Goal: Information Seeking & Learning: Learn about a topic

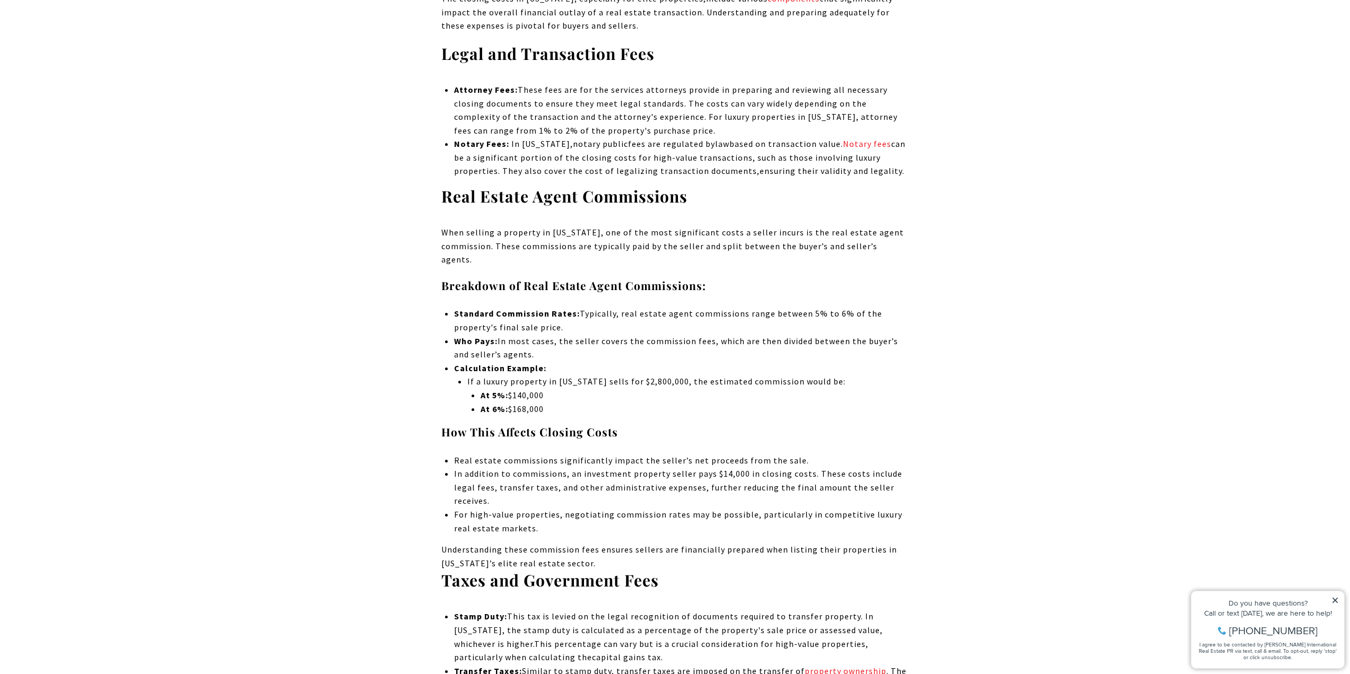
scroll to position [1697, 0]
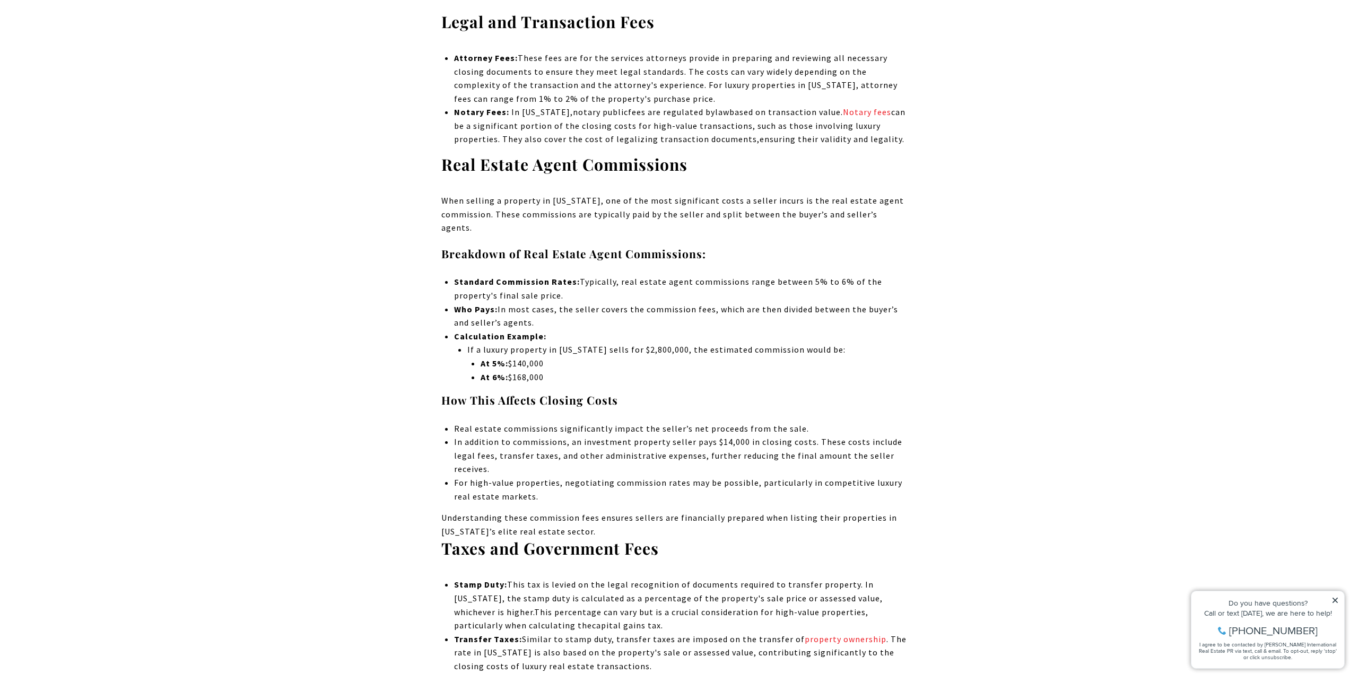
drag, startPoint x: 621, startPoint y: 365, endPoint x: 599, endPoint y: 288, distance: 79.9
click at [599, 288] on ul "Standard Commission Rates: Typically, real estate agent commissions range betwe…" at bounding box center [681, 329] width 454 height 109
click at [599, 288] on li "Standard Commission Rates: Typically, real estate agent commissions range betwe…" at bounding box center [681, 288] width 454 height 27
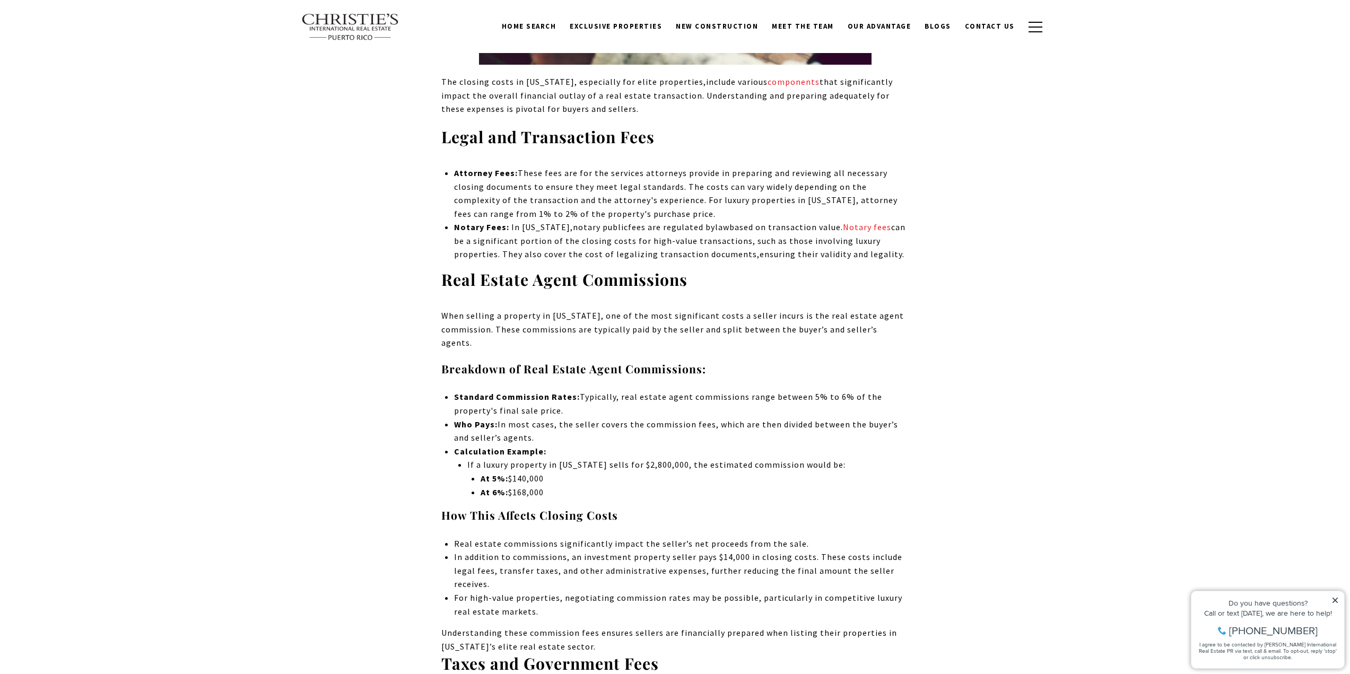
scroll to position [1538, 0]
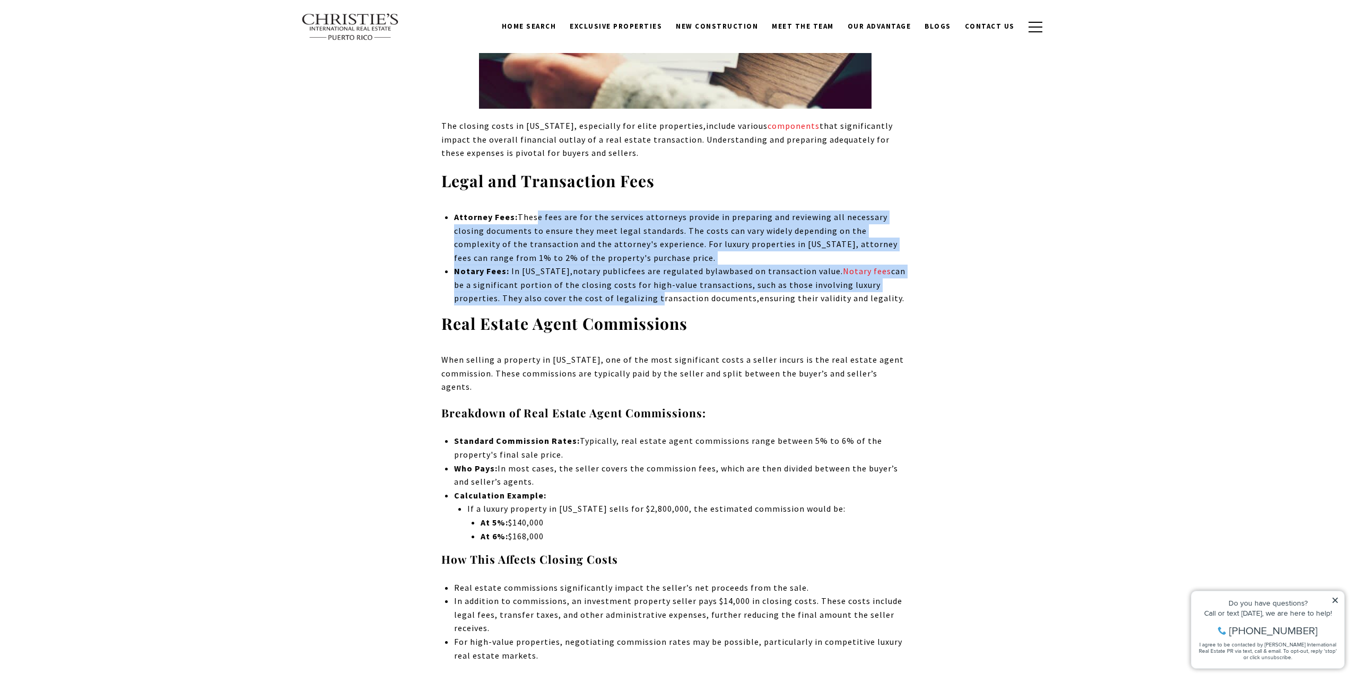
drag, startPoint x: 534, startPoint y: 216, endPoint x: 658, endPoint y: 296, distance: 147.0
click at [656, 295] on ul "Attorney Fees: These fees are for the services attorneys provide in preparing a…" at bounding box center [681, 258] width 454 height 95
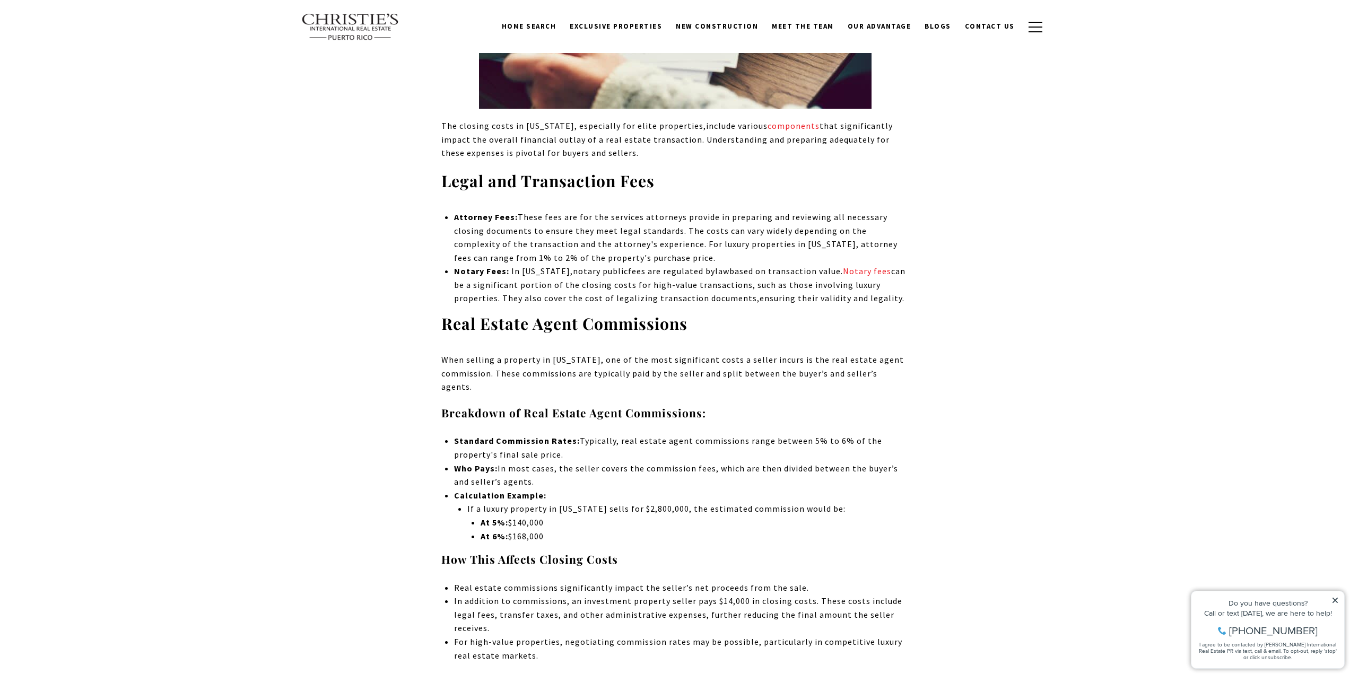
click at [661, 297] on span "based on transaction value. Notary fees can be a significant portion of the clo…" at bounding box center [679, 285] width 451 height 38
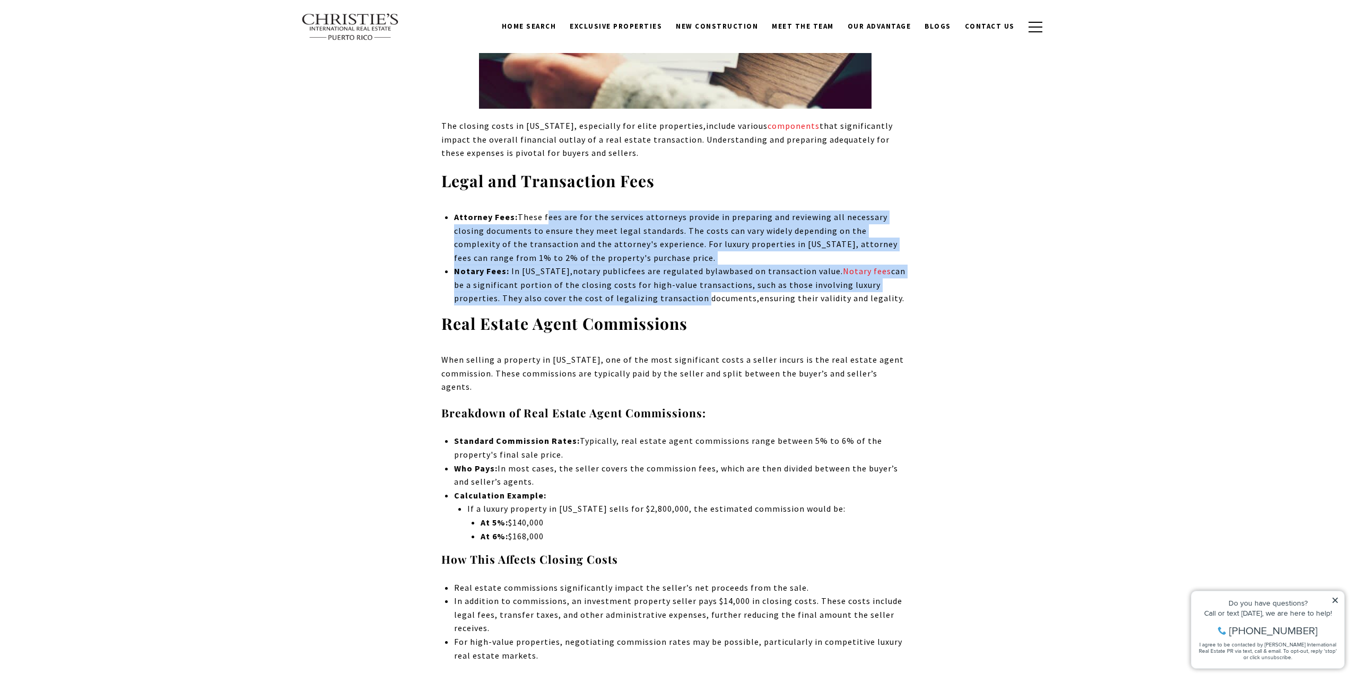
drag, startPoint x: 661, startPoint y: 297, endPoint x: 550, endPoint y: 212, distance: 139.9
click at [550, 212] on ul "Attorney Fees: These fees are for the services attorneys provide in preparing a…" at bounding box center [681, 258] width 454 height 95
click at [550, 212] on span "These fees are for the services attorneys provide in preparing and reviewing al…" at bounding box center [675, 237] width 443 height 51
drag, startPoint x: 453, startPoint y: 213, endPoint x: 903, endPoint y: 296, distance: 456.8
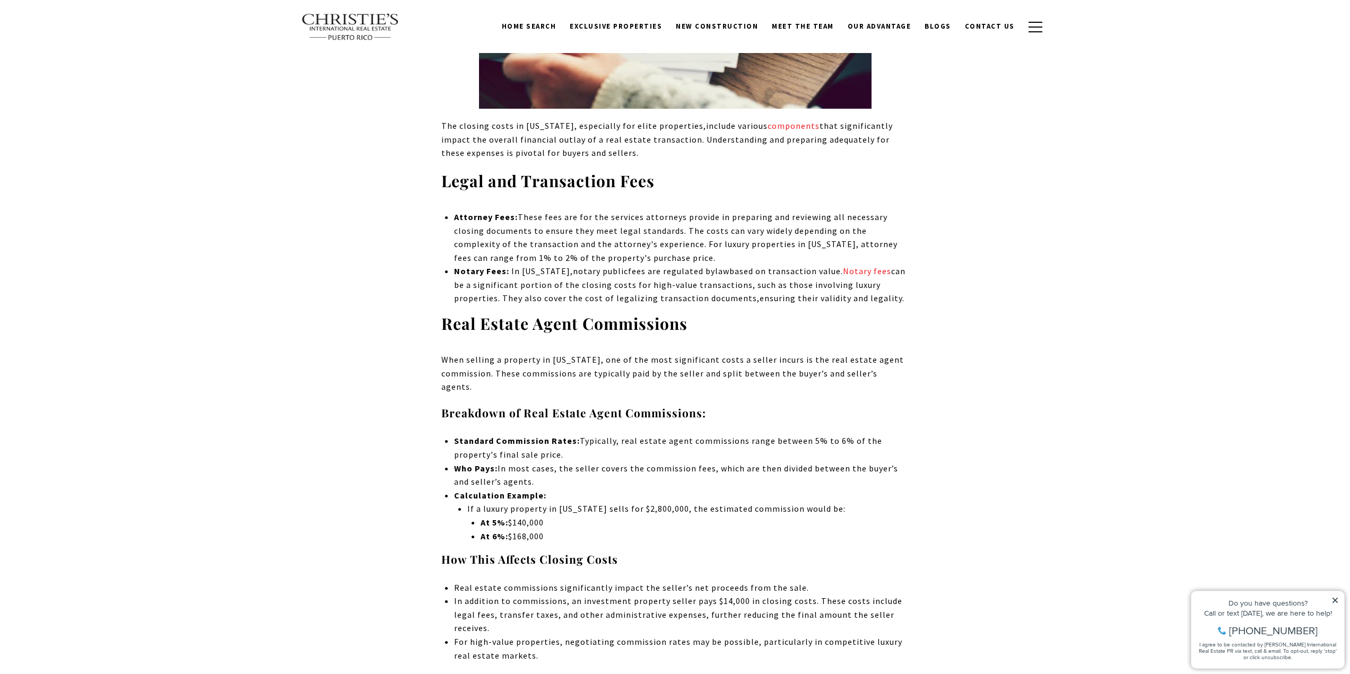
drag, startPoint x: 749, startPoint y: 277, endPoint x: 443, endPoint y: 215, distance: 312.3
click at [454, 215] on ul "Attorney Fees: These fees are for the services attorneys provide in preparing a…" at bounding box center [681, 258] width 454 height 95
drag, startPoint x: 463, startPoint y: 218, endPoint x: 908, endPoint y: 298, distance: 452.0
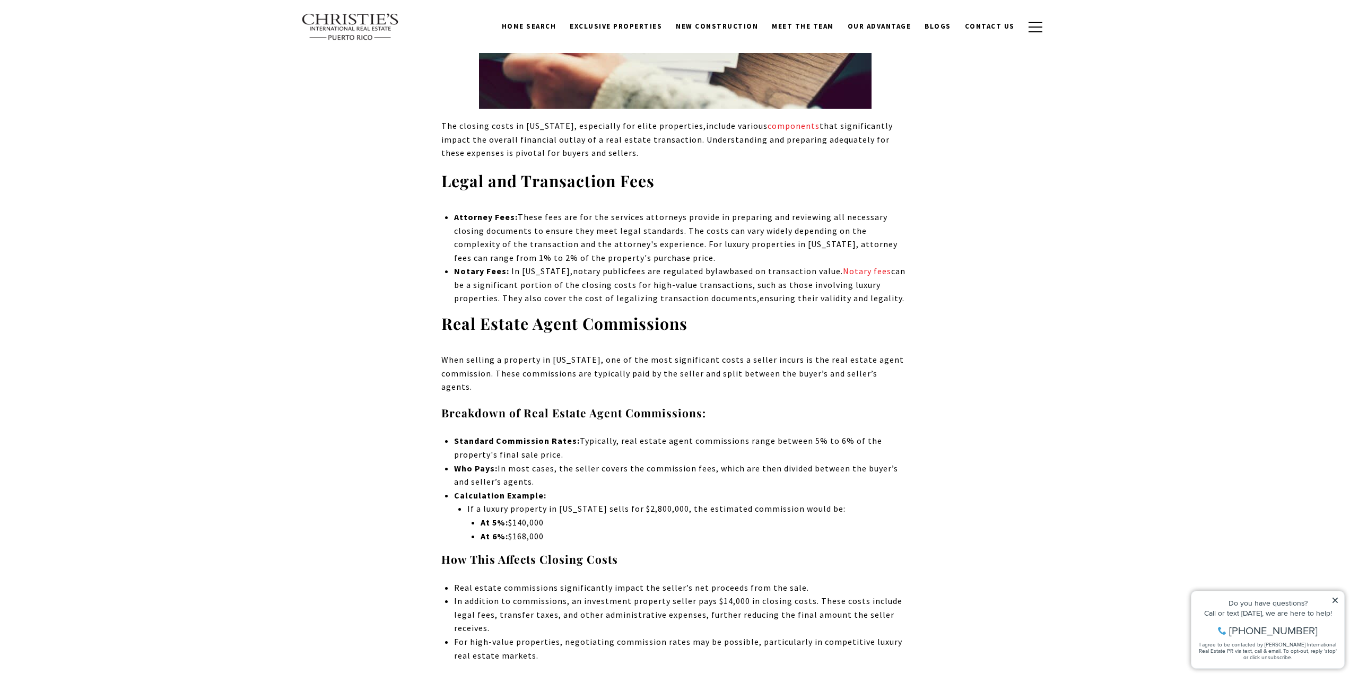
click at [908, 298] on ul "Attorney Fees: These fees are for the services attorneys provide in preparing a…" at bounding box center [681, 258] width 454 height 95
click at [908, 298] on li "Notary Fees: In [US_STATE], notary public fees are regulated by law based on tr…" at bounding box center [681, 285] width 454 height 41
drag, startPoint x: 1335, startPoint y: 601, endPoint x: 1299, endPoint y: 578, distance: 42.7
click at [1335, 601] on icon at bounding box center [1334, 600] width 5 height 5
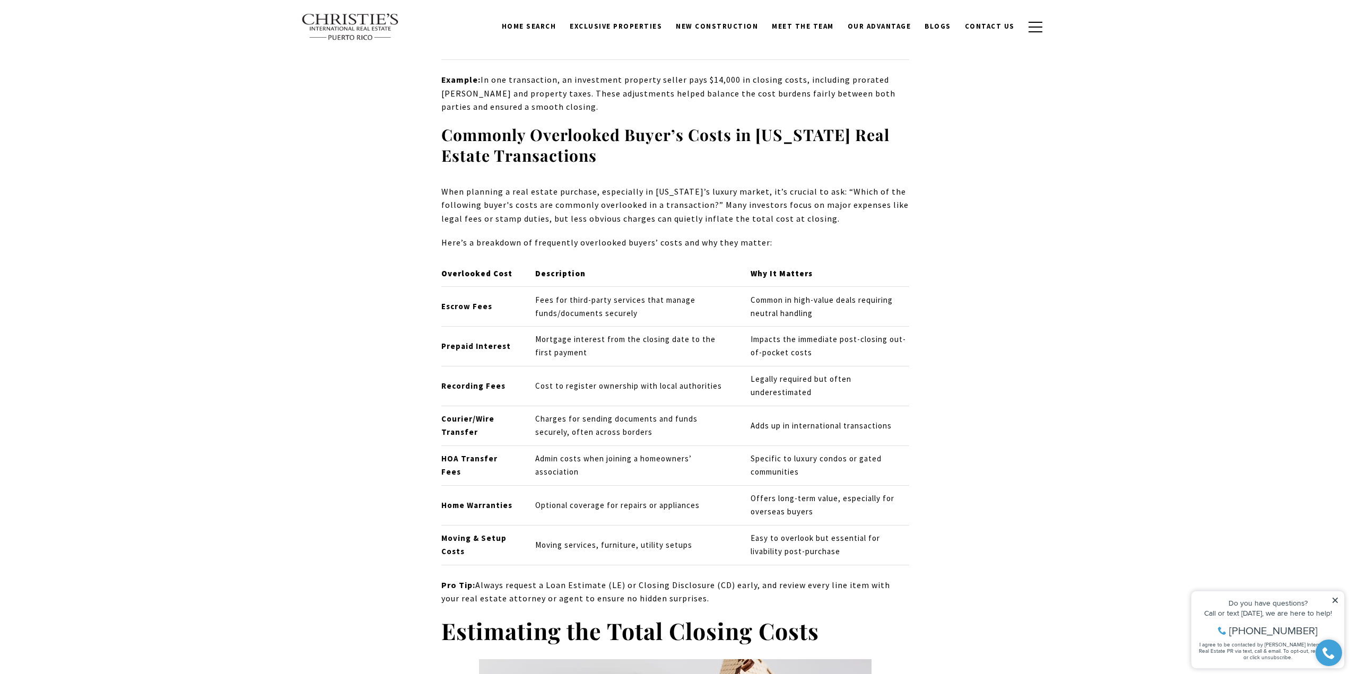
scroll to position [3235, 0]
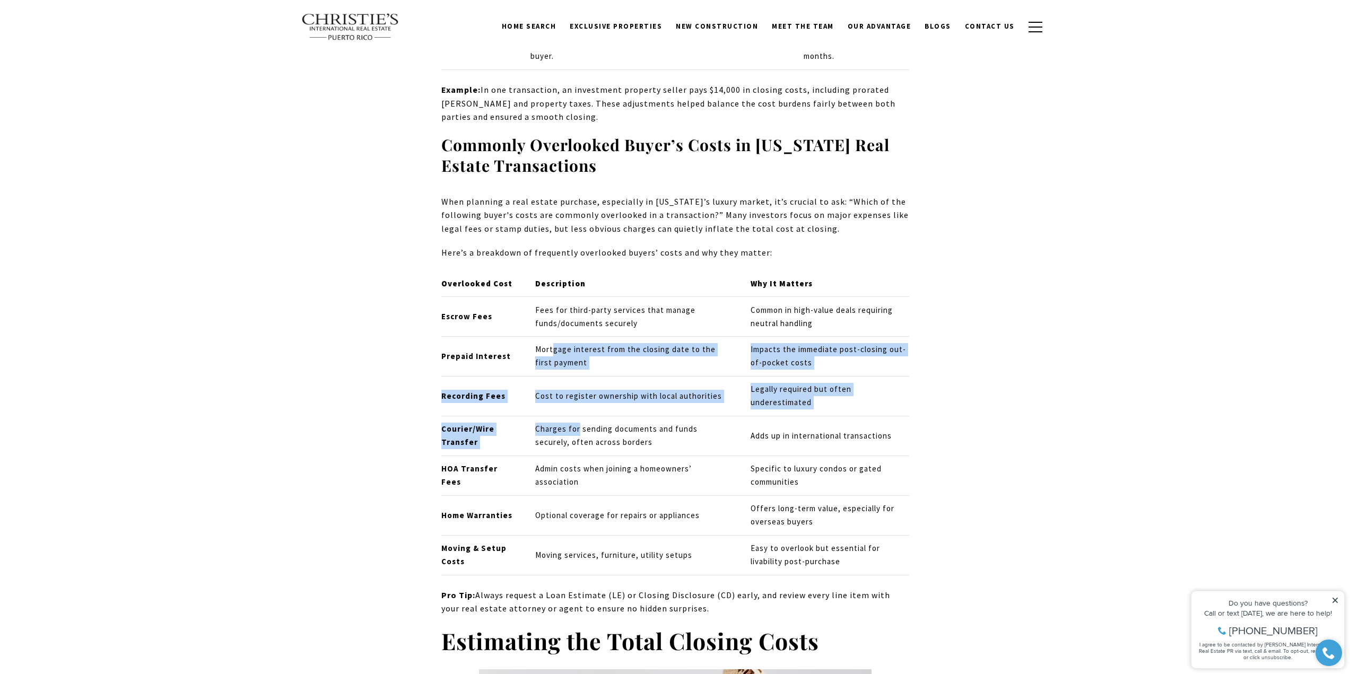
drag, startPoint x: 575, startPoint y: 399, endPoint x: 550, endPoint y: 312, distance: 90.0
click at [550, 312] on tbody "Escrow Fees Fees for third-party services that manage funds/documents securely …" at bounding box center [675, 436] width 468 height 278
click at [550, 336] on td "Mortgage interest from the closing date to the first payment" at bounding box center [633, 356] width 215 height 40
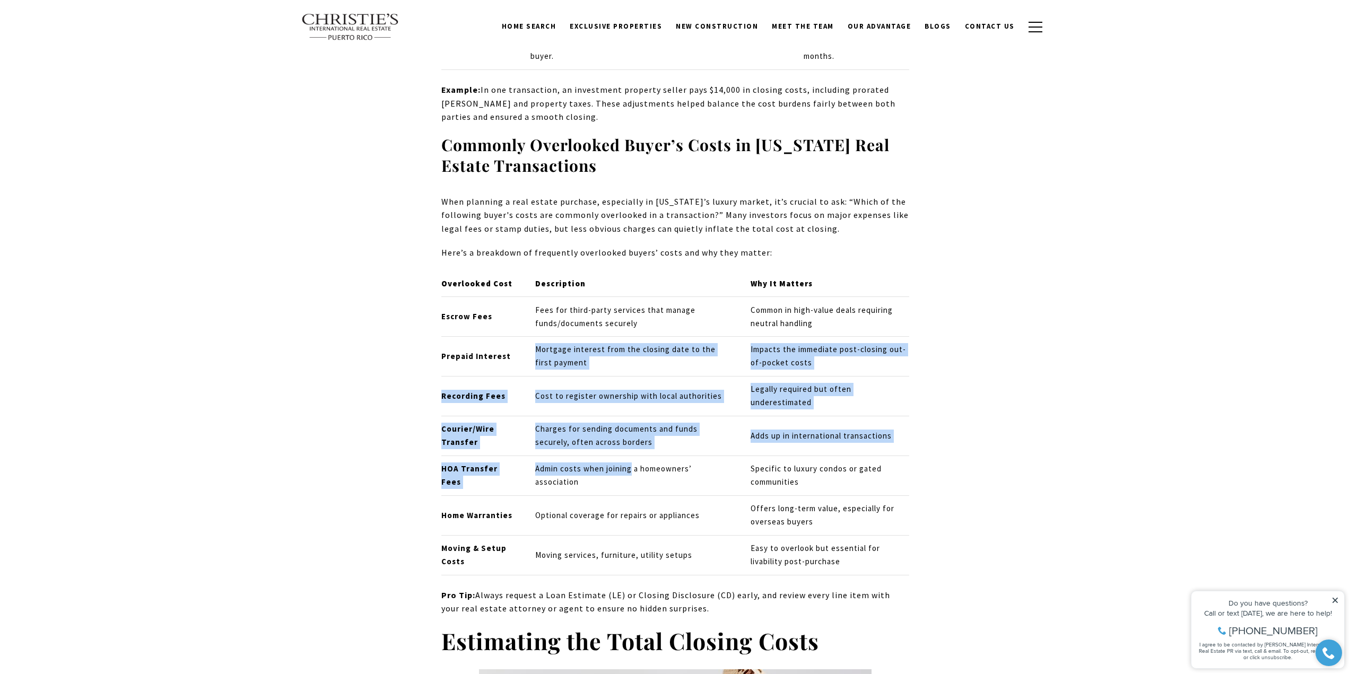
drag, startPoint x: 551, startPoint y: 311, endPoint x: 605, endPoint y: 447, distance: 145.5
click at [605, 447] on tbody "Escrow Fees Fees for third-party services that manage funds/documents securely …" at bounding box center [675, 436] width 468 height 278
click at [605, 456] on td "Admin costs when joining a homeowners’ association" at bounding box center [633, 476] width 215 height 40
